Goal: Task Accomplishment & Management: Complete application form

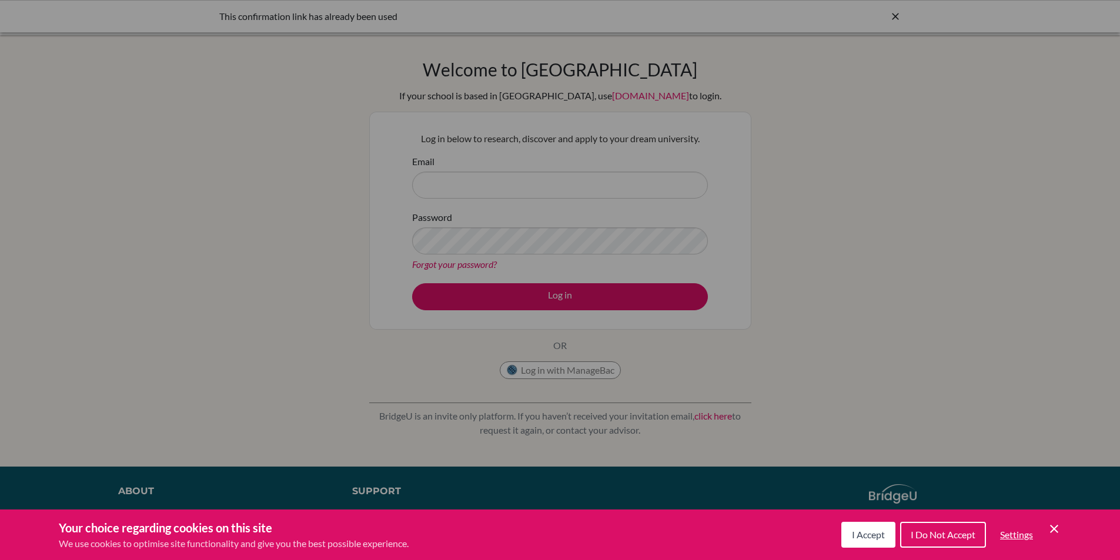
click at [873, 541] on button "I Accept" at bounding box center [868, 535] width 54 height 26
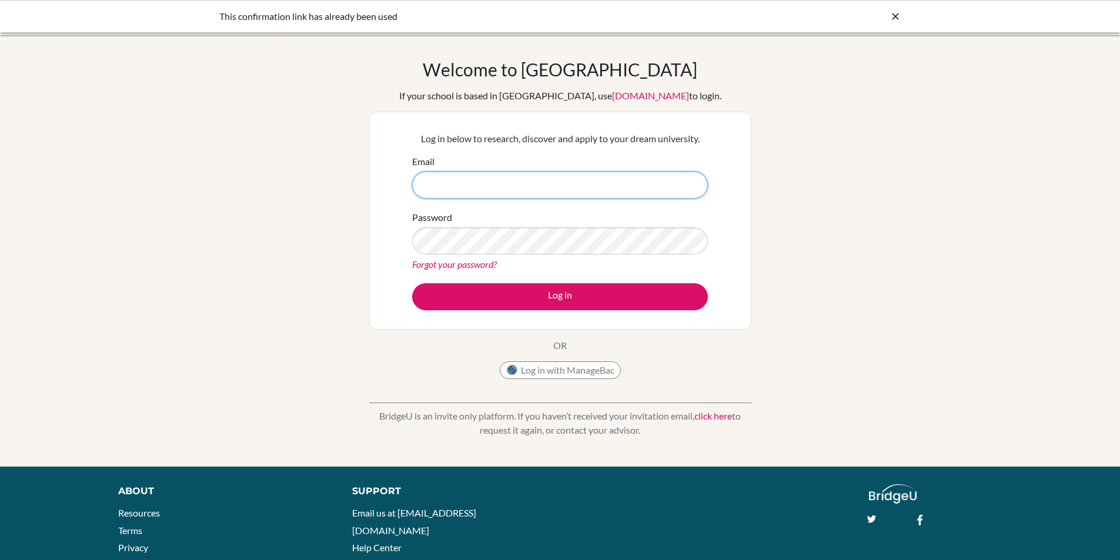
click at [432, 182] on input "Email" at bounding box center [560, 185] width 296 height 27
click at [433, 182] on input "Email" at bounding box center [560, 185] width 296 height 27
click at [466, 188] on input "Email" at bounding box center [560, 185] width 296 height 27
type input "alfaro.jose@amschool.edu.sv"
click at [412, 283] on button "Log in" at bounding box center [560, 296] width 296 height 27
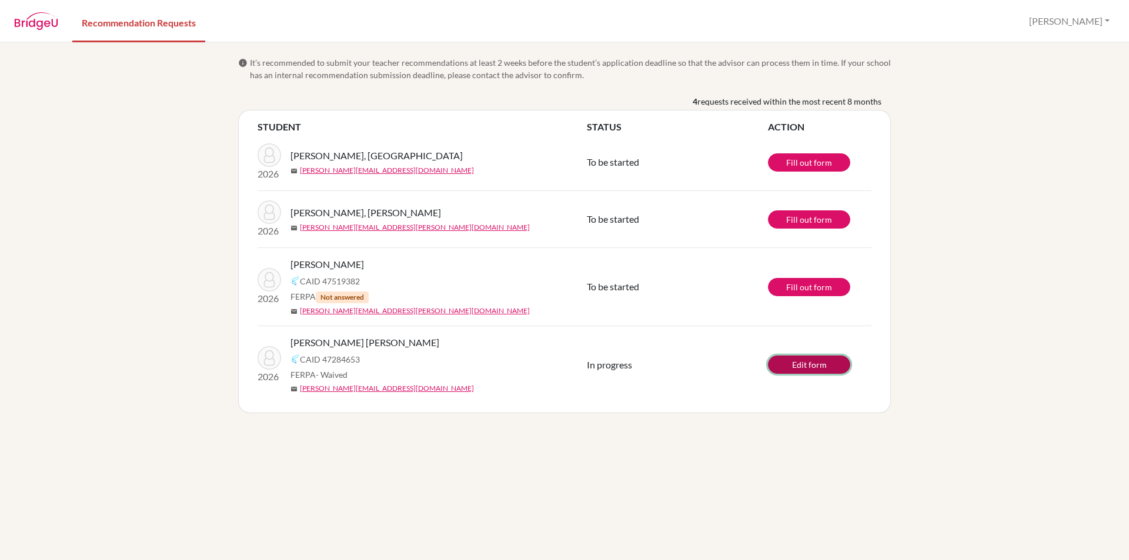
click at [797, 365] on link "Edit form" at bounding box center [809, 365] width 82 height 18
click at [806, 164] on link "Fill out form" at bounding box center [809, 162] width 82 height 18
click at [611, 365] on span "In progress" at bounding box center [609, 364] width 45 height 11
click at [801, 360] on link "Edit form" at bounding box center [809, 365] width 82 height 18
click at [806, 223] on link "Fill out form" at bounding box center [809, 219] width 82 height 18
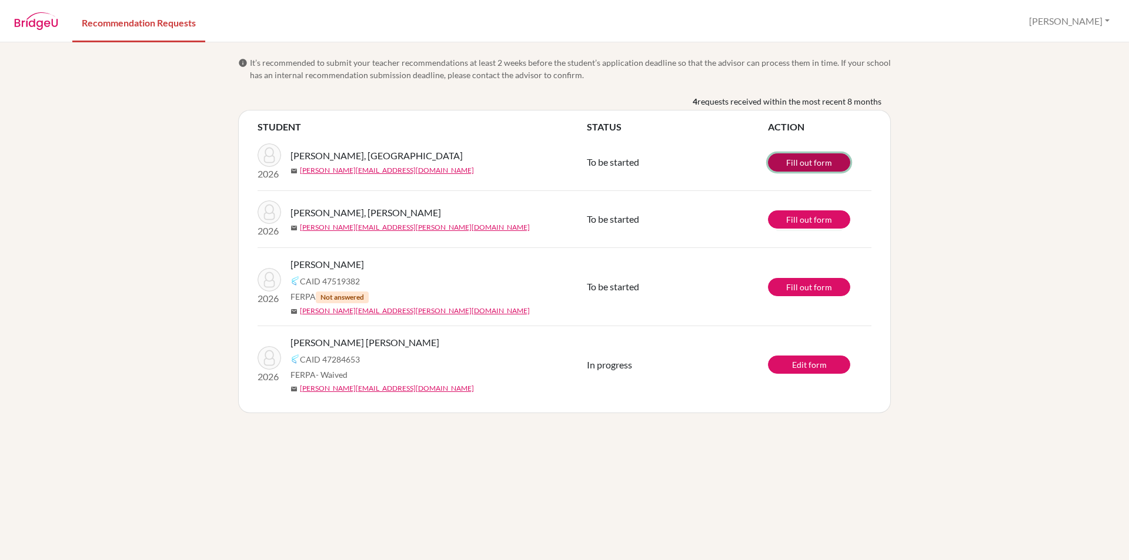
click at [803, 167] on link "Fill out form" at bounding box center [809, 162] width 82 height 18
drag, startPoint x: 328, startPoint y: 379, endPoint x: 363, endPoint y: 367, distance: 36.4
click at [363, 367] on div "[PERSON_NAME] [PERSON_NAME] [PERSON_NAME] 47284653 FERPA - Waived mail [PERSON_…" at bounding box center [442, 365] width 305 height 58
click at [410, 377] on div "FERPA - Waived" at bounding box center [442, 375] width 305 height 12
click at [805, 288] on link "Fill out form" at bounding box center [809, 287] width 82 height 18
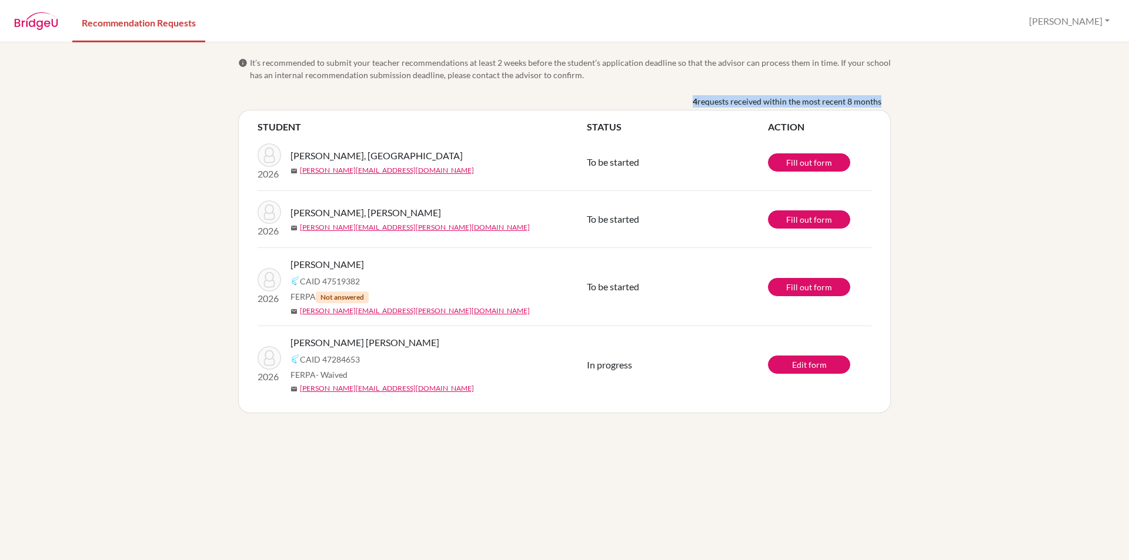
drag, startPoint x: 690, startPoint y: 101, endPoint x: 892, endPoint y: 99, distance: 202.2
click at [892, 99] on div "info It’s recommended to submit your teacher recommendations at least 2 weeks b…" at bounding box center [564, 234] width 670 height 357
